Goal: Check status: Check status

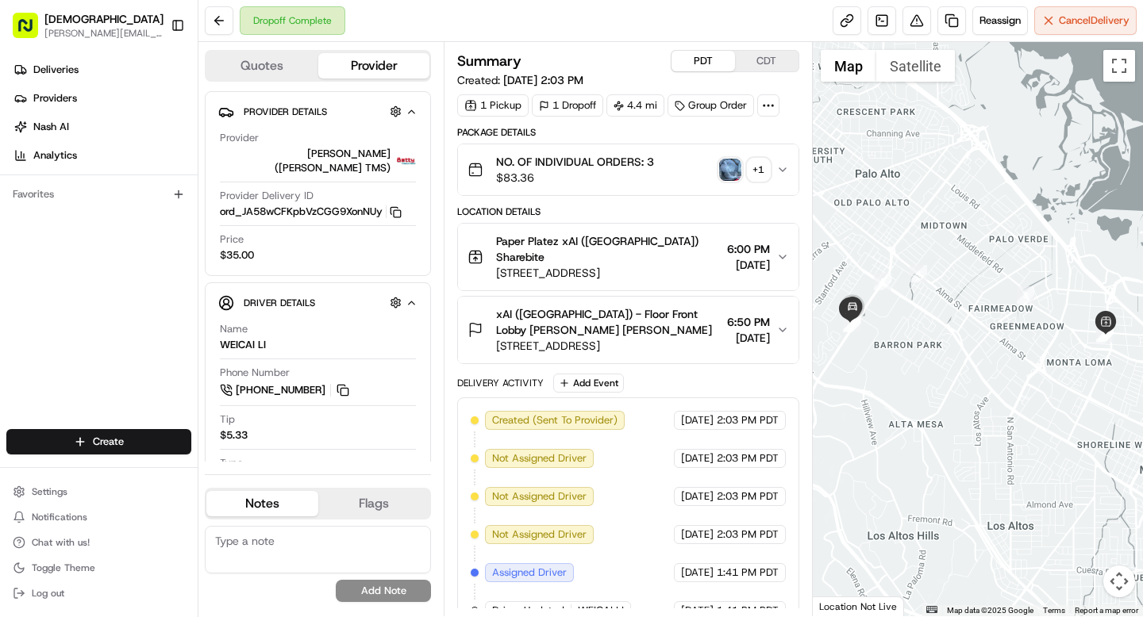
scroll to position [48, 0]
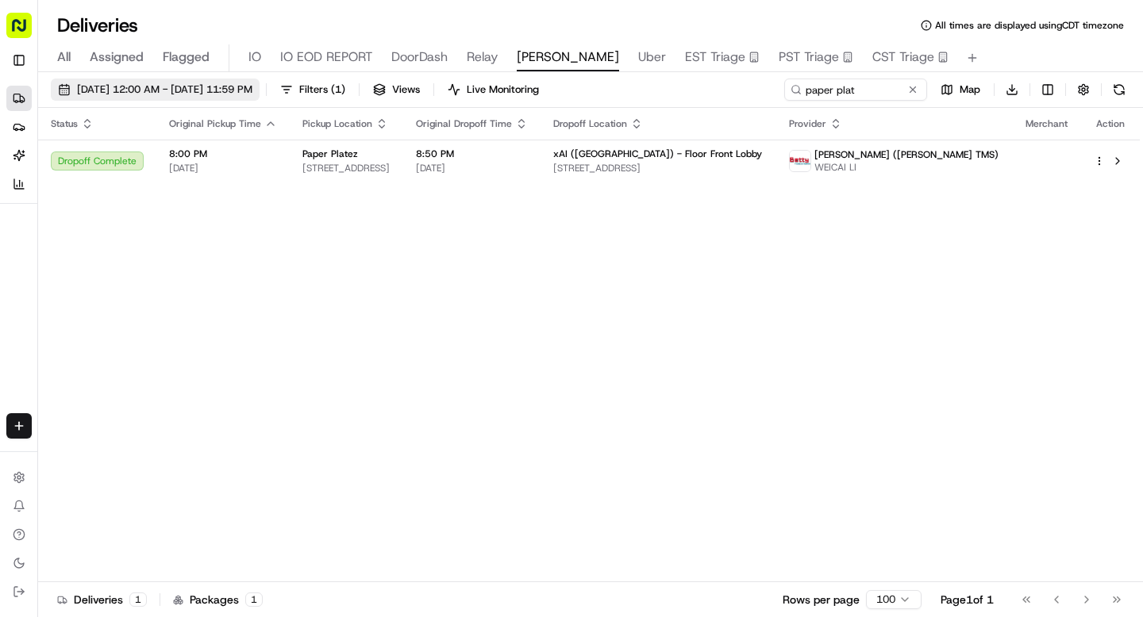
click at [98, 96] on span "[DATE] 12:00 AM - [DATE] 11:59 PM" at bounding box center [164, 90] width 175 height 14
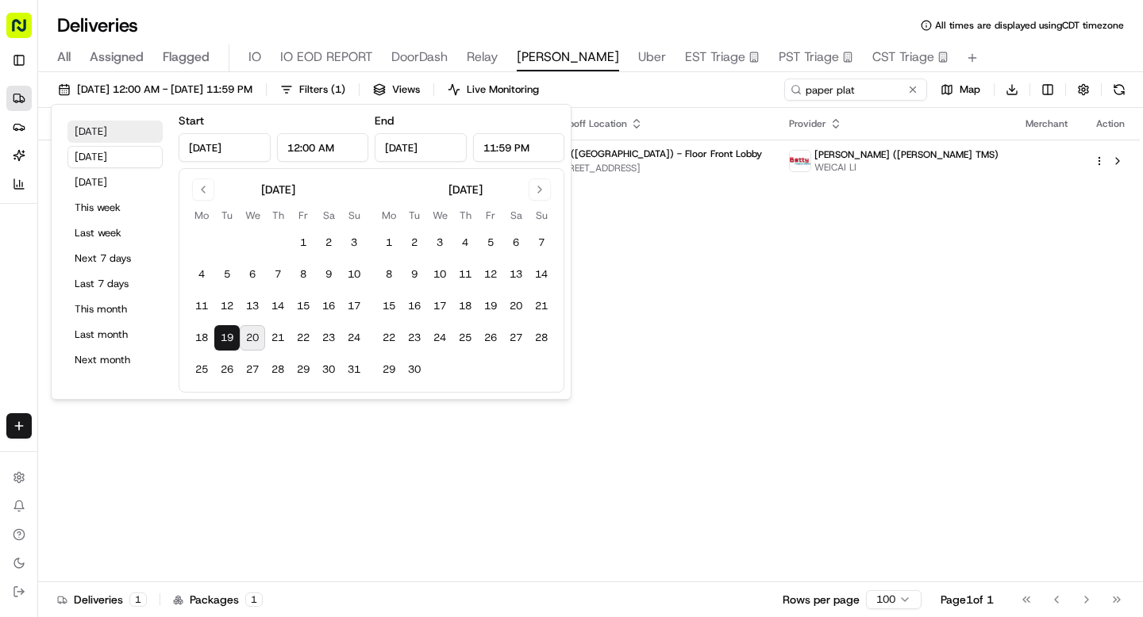
click at [109, 139] on button "[DATE]" at bounding box center [114, 132] width 95 height 22
type input "[DATE]"
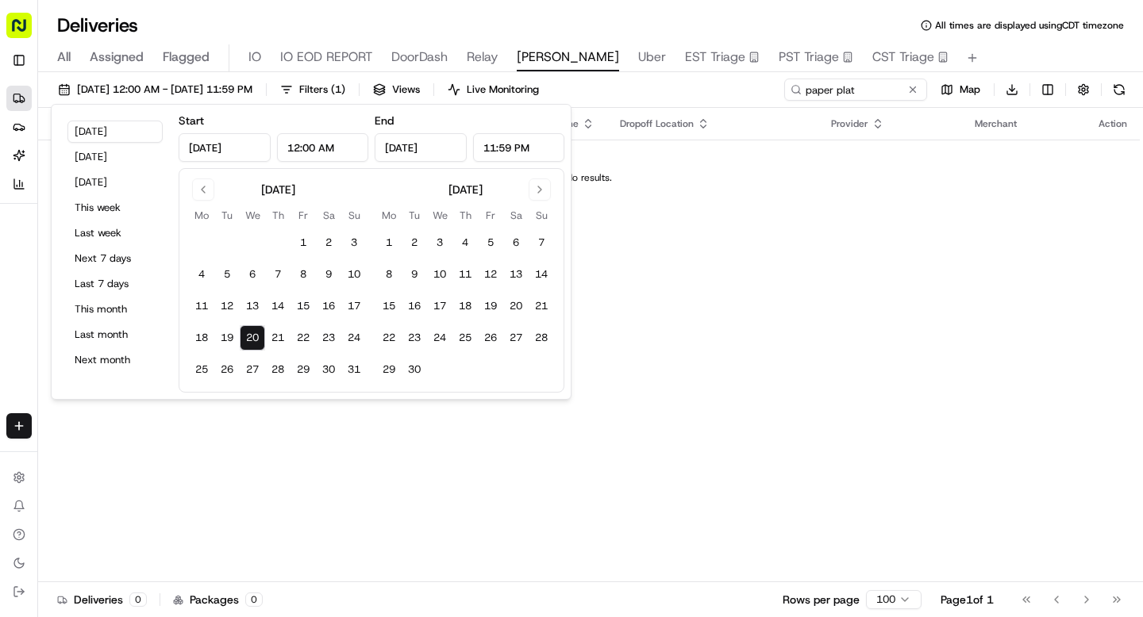
click at [410, 18] on div "Deliveries All times are displayed using CDT timezone" at bounding box center [590, 25] width 1104 height 25
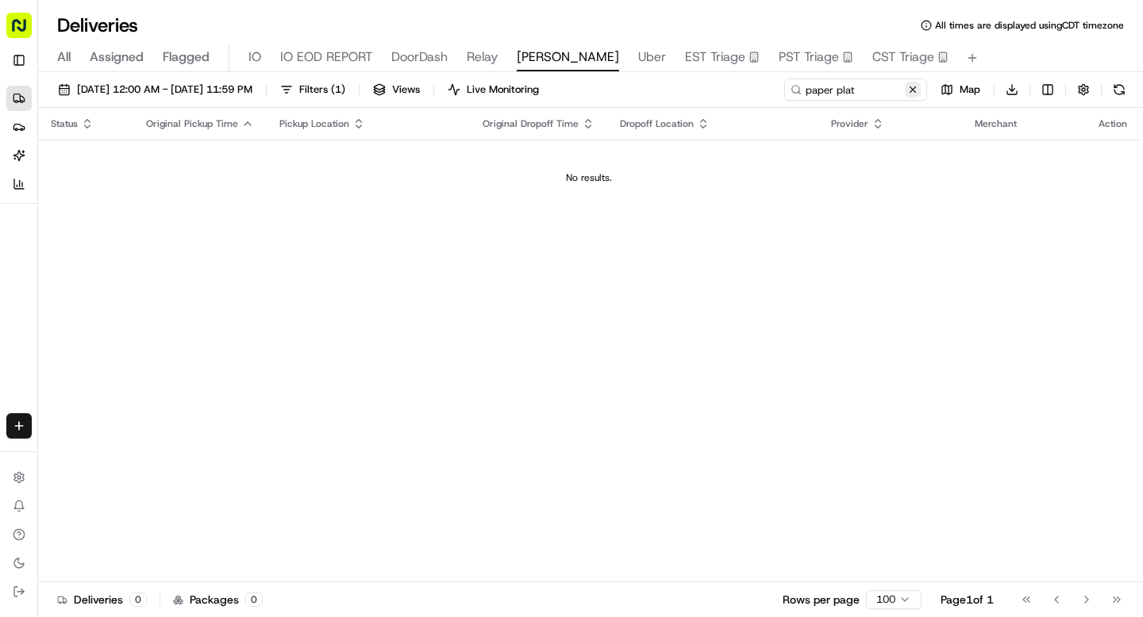
click at [914, 91] on button at bounding box center [912, 90] width 16 height 16
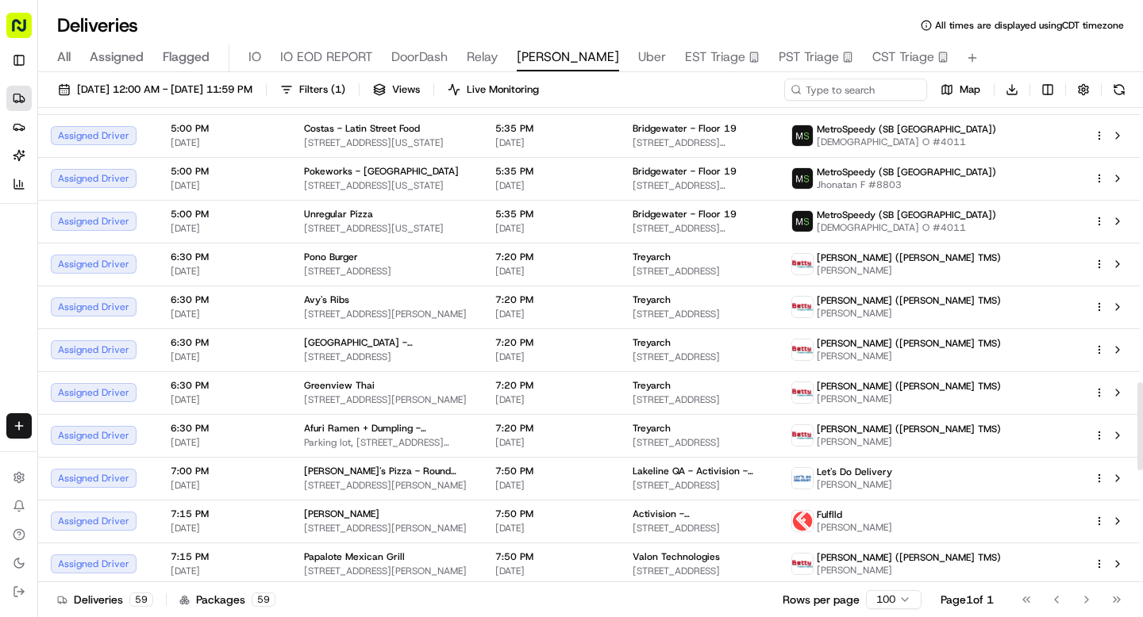
scroll to position [1296, 0]
